Goal: Task Accomplishment & Management: Use online tool/utility

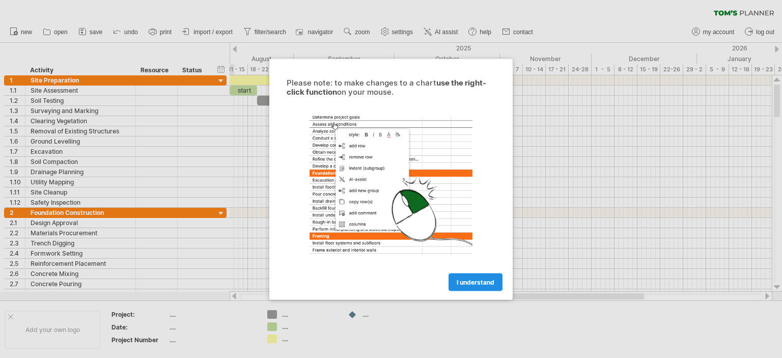
click at [495, 283] on link "I understand" at bounding box center [475, 282] width 54 height 18
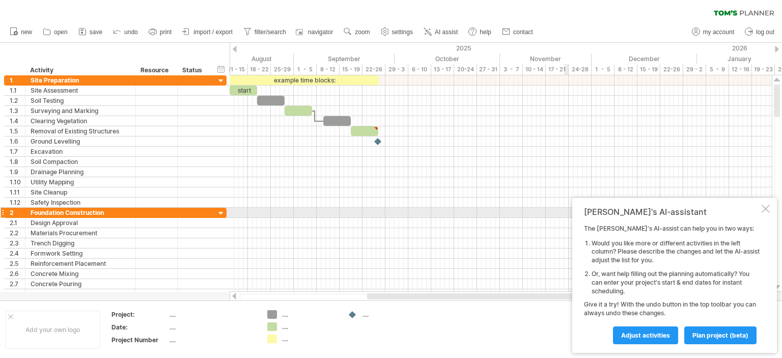
click at [765, 210] on div at bounding box center [765, 209] width 8 height 8
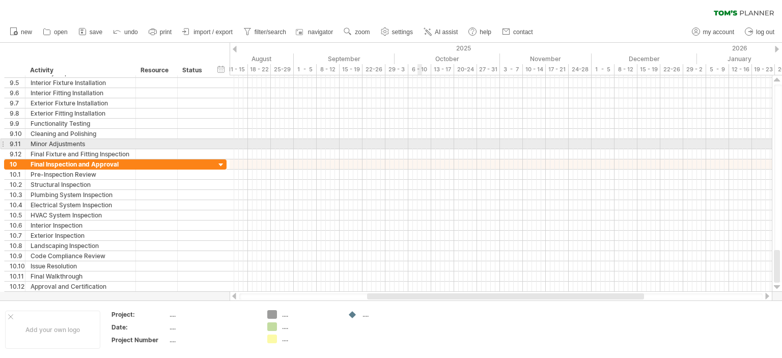
click at [417, 144] on div at bounding box center [500, 144] width 542 height 10
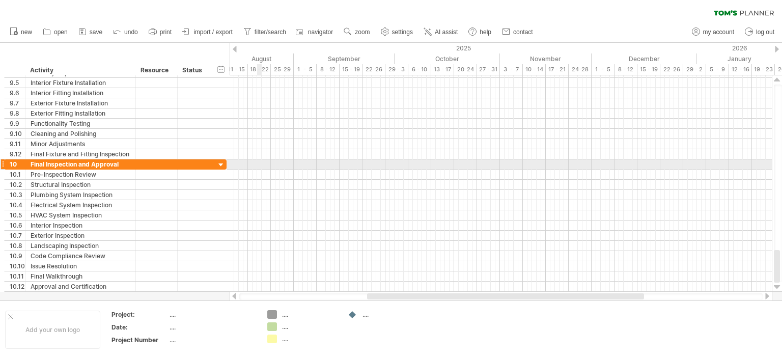
click at [261, 169] on div at bounding box center [500, 174] width 542 height 10
click at [218, 163] on div at bounding box center [221, 165] width 10 height 10
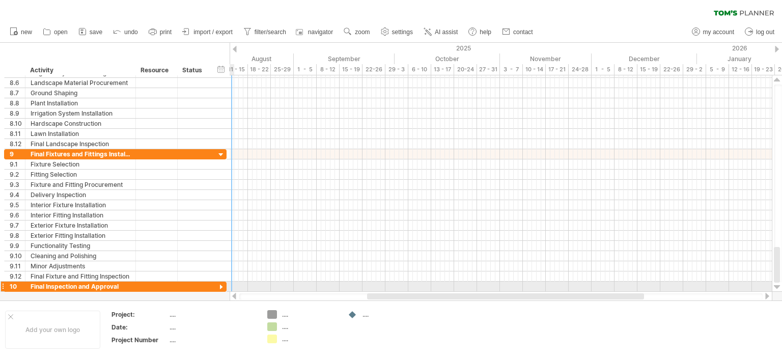
click at [222, 285] on div at bounding box center [221, 287] width 10 height 10
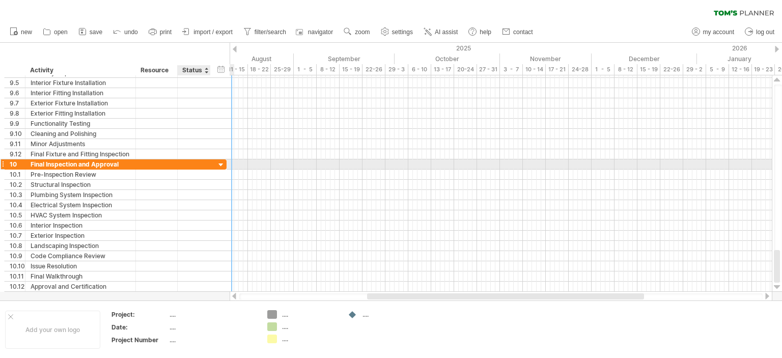
click at [219, 161] on div at bounding box center [221, 165] width 10 height 10
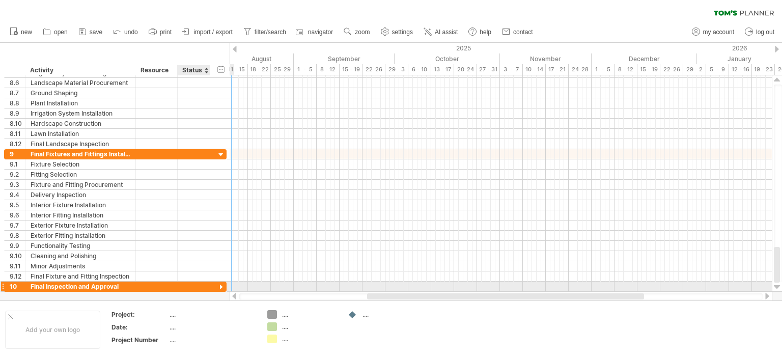
click at [219, 284] on div at bounding box center [221, 287] width 10 height 10
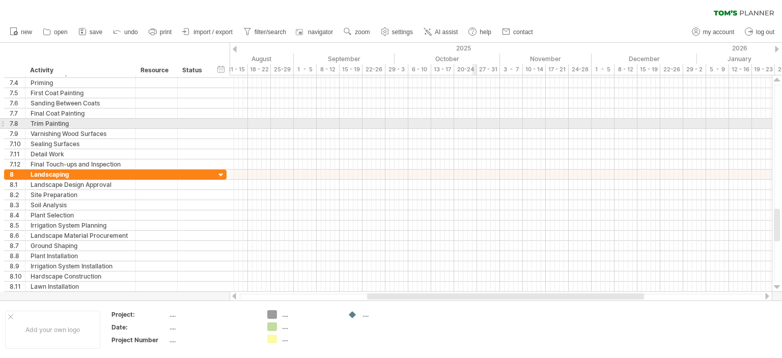
click at [473, 126] on div at bounding box center [500, 124] width 542 height 10
click at [466, 124] on div at bounding box center [500, 124] width 542 height 10
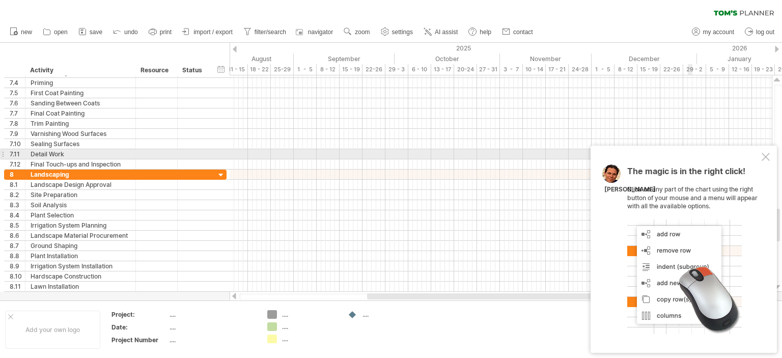
click at [771, 158] on div "The magic is in the right click! Click on any part of the chart using the right…" at bounding box center [683, 249] width 186 height 207
click at [766, 158] on div at bounding box center [765, 157] width 8 height 8
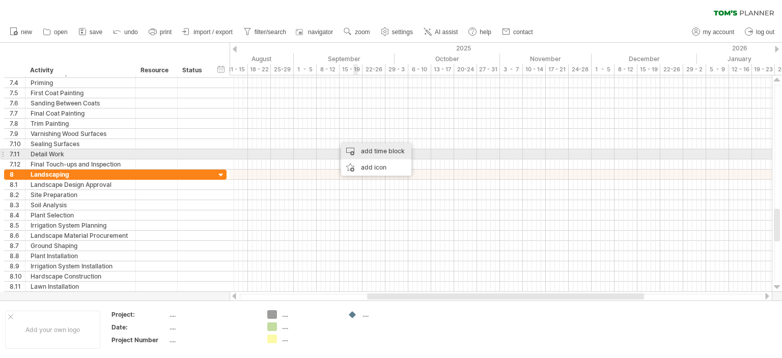
click at [366, 150] on div "add time block" at bounding box center [376, 151] width 70 height 16
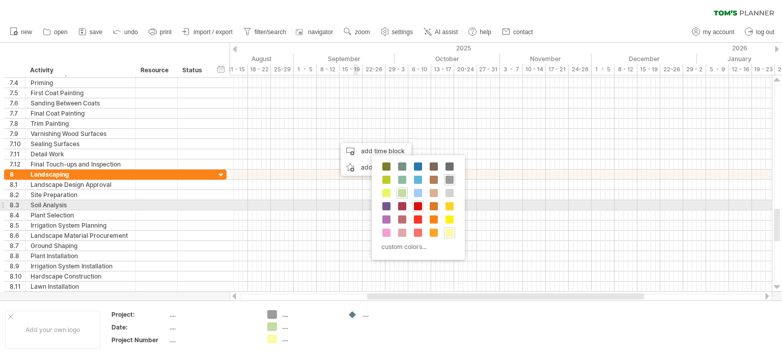
click at [418, 206] on span at bounding box center [418, 206] width 8 height 8
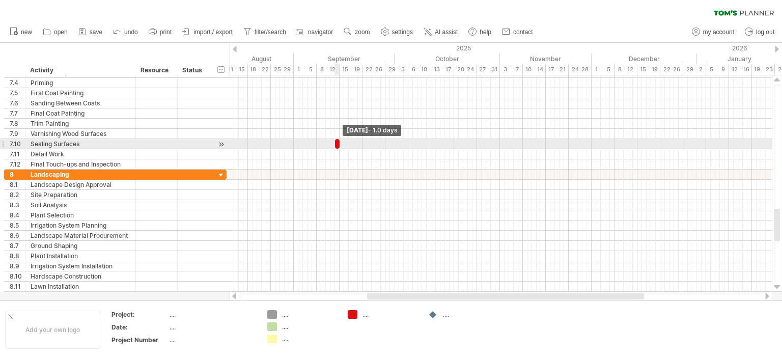
click at [338, 142] on span at bounding box center [339, 144] width 4 height 10
drag, startPoint x: 337, startPoint y: 143, endPoint x: 325, endPoint y: 143, distance: 12.2
click at [325, 143] on div "example time blocks: start [DATE] - 0.5 days" at bounding box center [500, 183] width 542 height 216
click at [334, 144] on span at bounding box center [335, 144] width 4 height 10
click at [336, 142] on span at bounding box center [337, 144] width 4 height 10
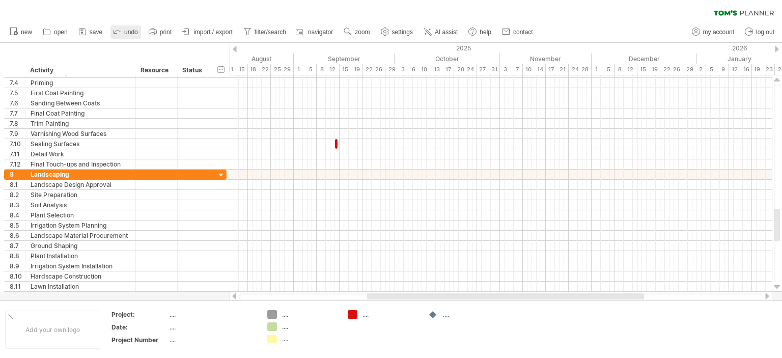
click at [130, 32] on span "undo" at bounding box center [131, 31] width 14 height 7
click at [129, 32] on span "undo" at bounding box center [131, 31] width 14 height 7
